Goal: Task Accomplishment & Management: Complete application form

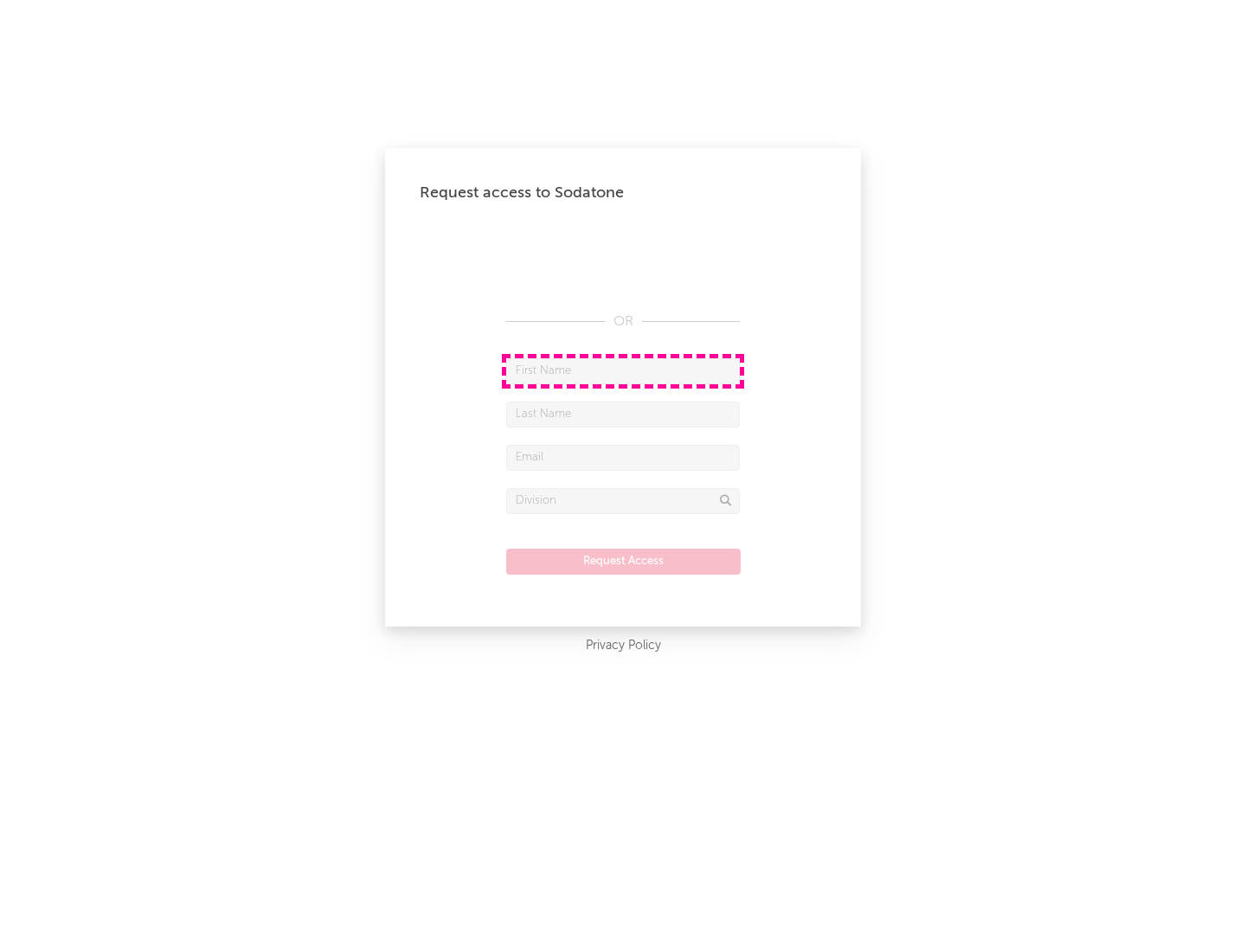
click at [623, 370] on input "text" at bounding box center [622, 370] width 233 height 26
type input "[PERSON_NAME]"
click at [623, 414] on input "text" at bounding box center [622, 414] width 233 height 26
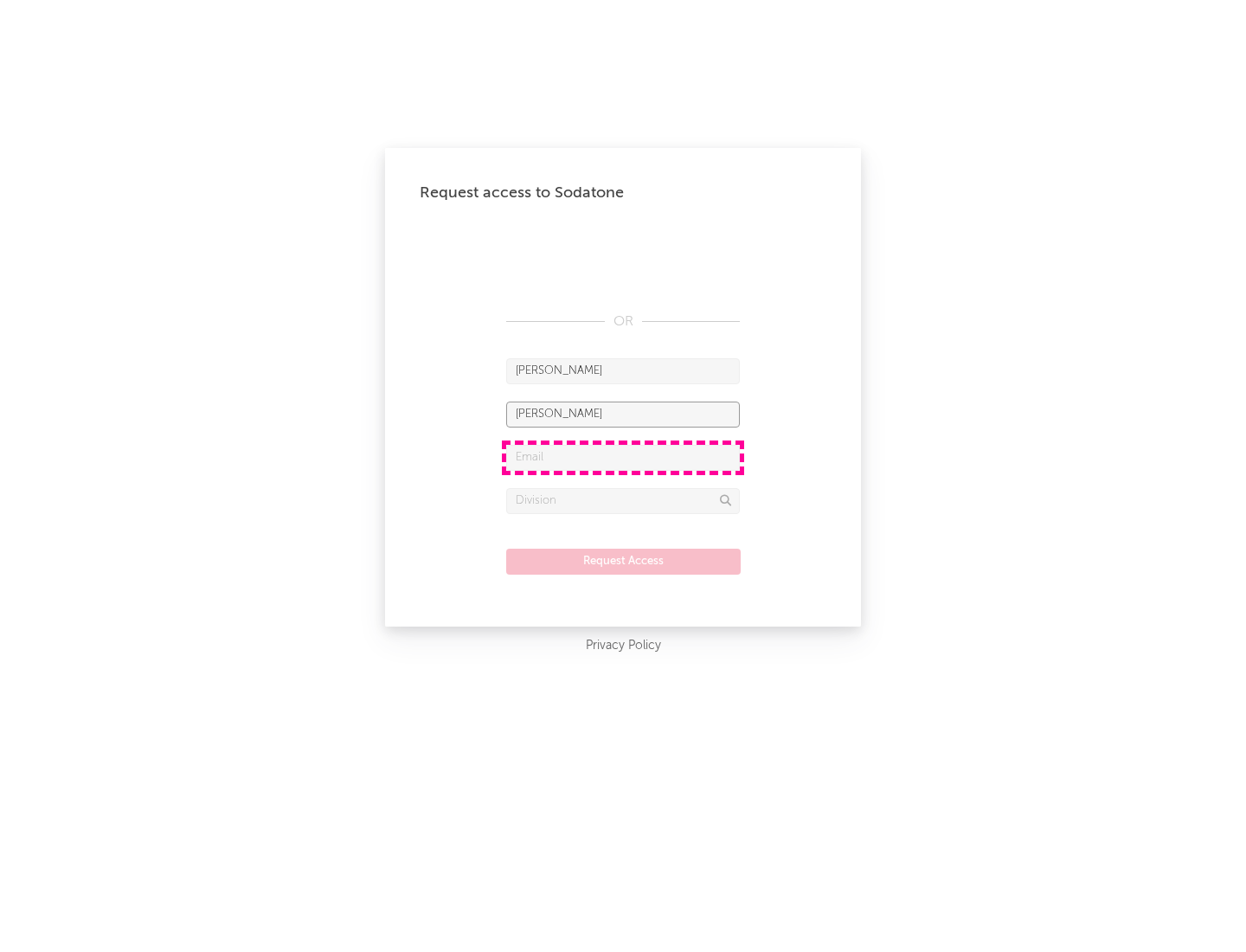
type input "[PERSON_NAME]"
click at [623, 457] on input "text" at bounding box center [622, 457] width 233 height 26
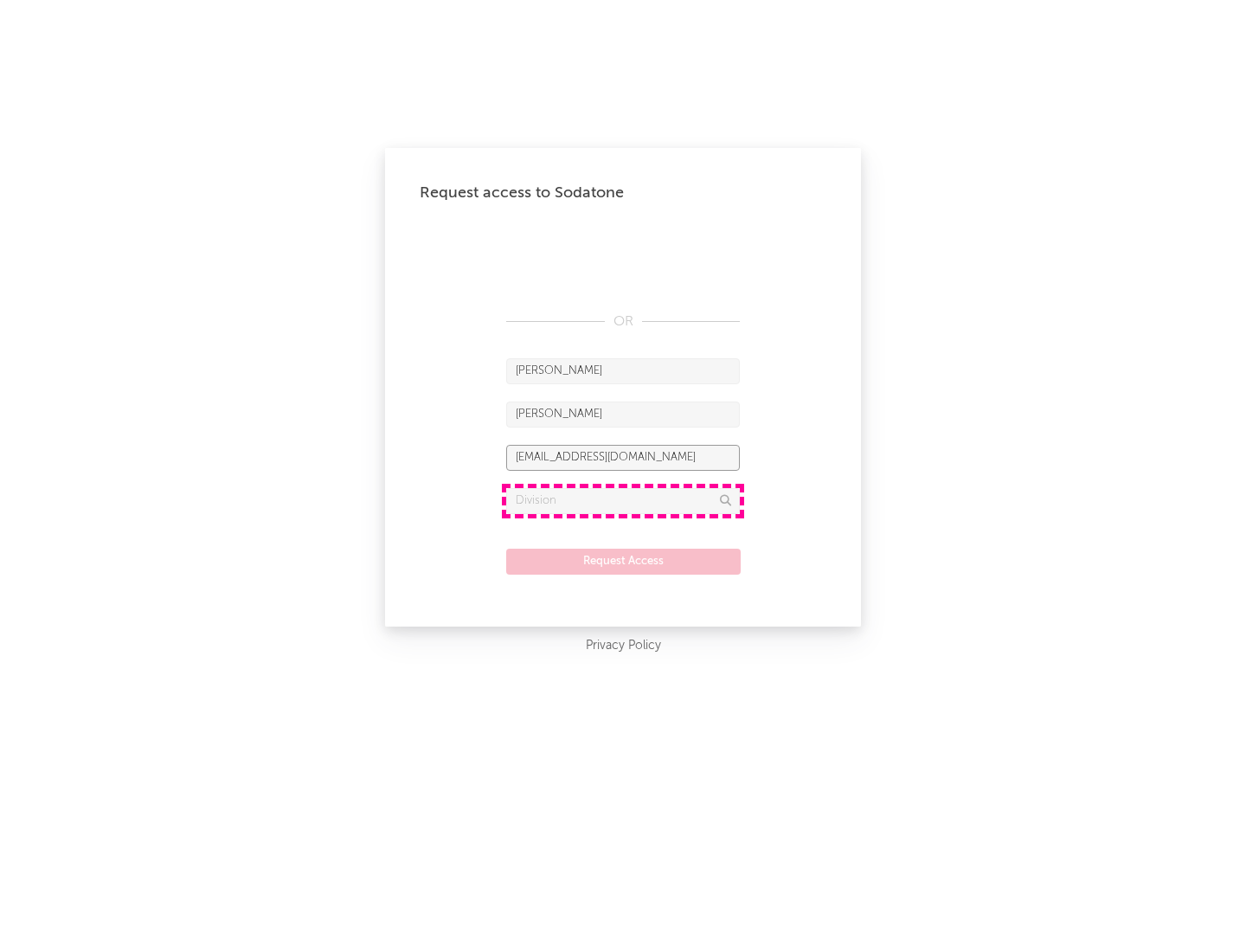
type input "[EMAIL_ADDRESS][DOMAIN_NAME]"
click at [623, 500] on input "text" at bounding box center [622, 500] width 233 height 26
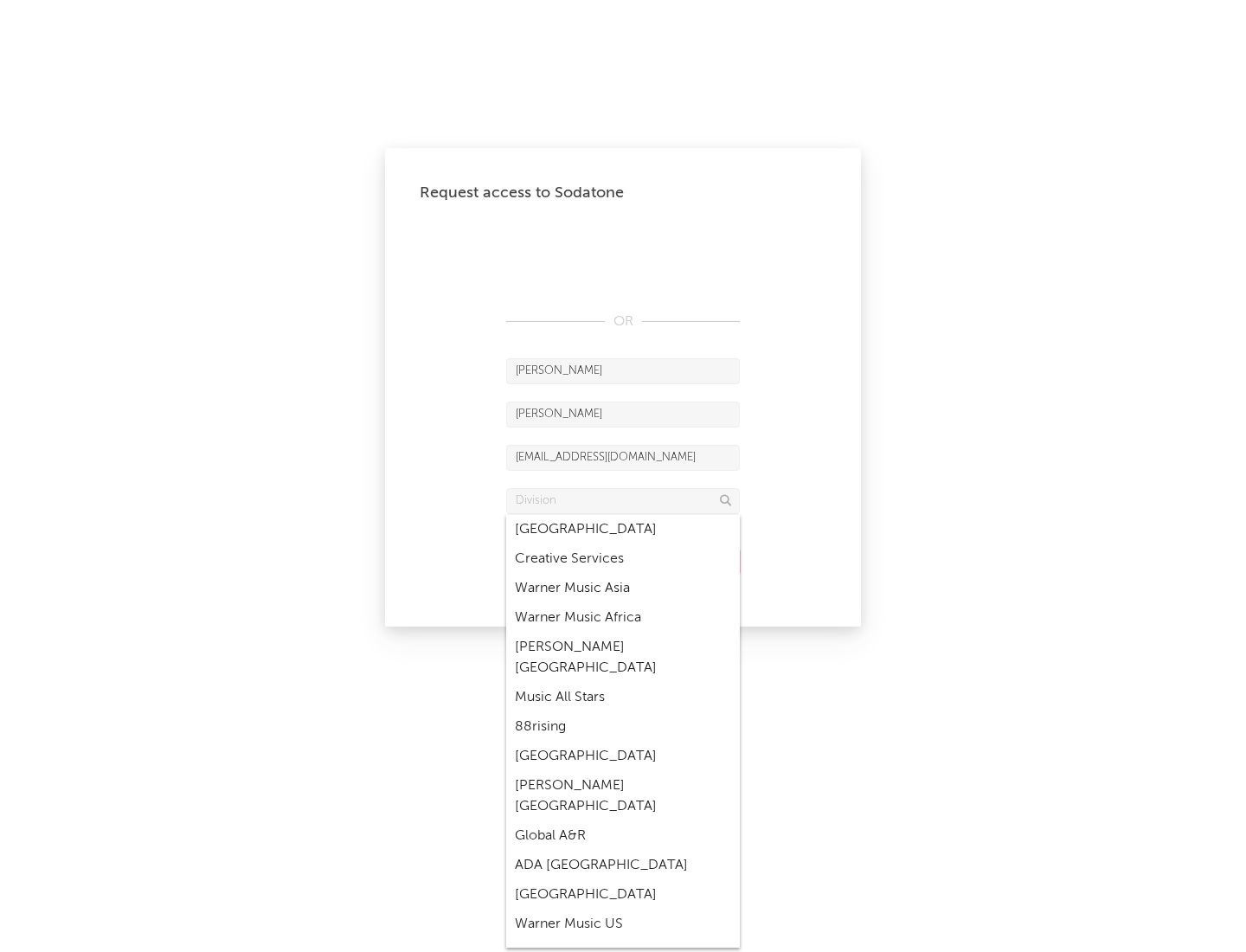
click at [618, 682] on div "Music All Stars" at bounding box center [622, 697] width 233 height 30
type input "Music All Stars"
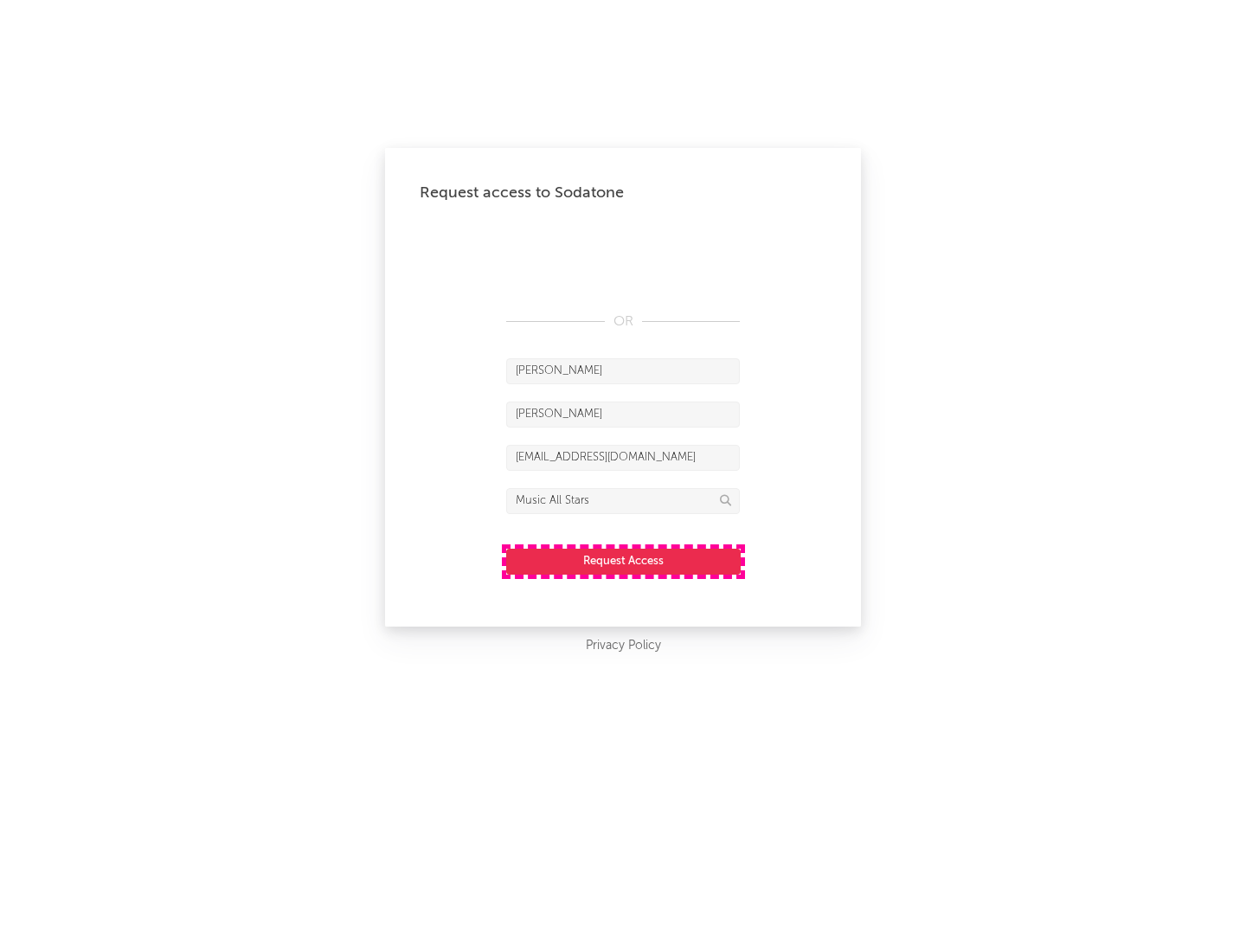
click at [623, 560] on button "Request Access" at bounding box center [623, 560] width 234 height 26
